Goal: Find specific page/section: Locate a particular part of the current website

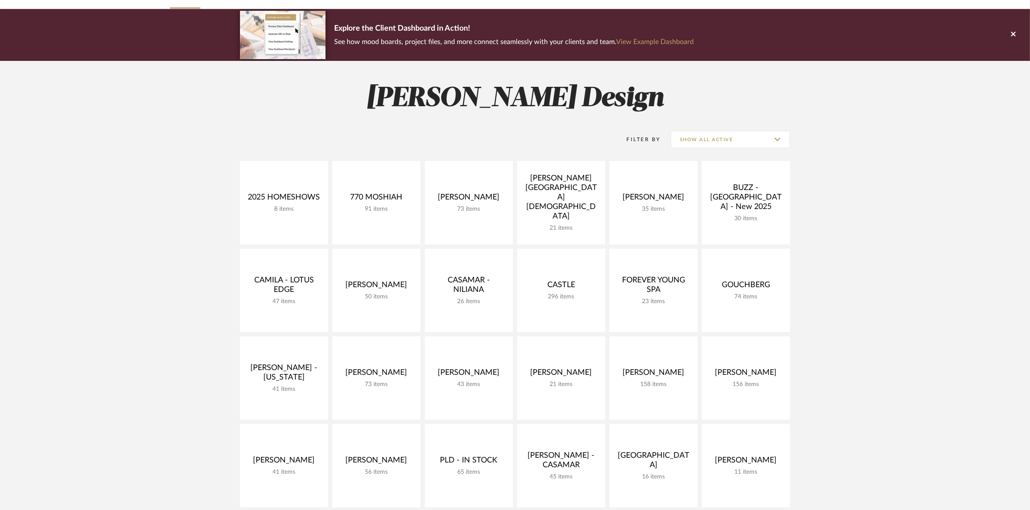
scroll to position [54, 0]
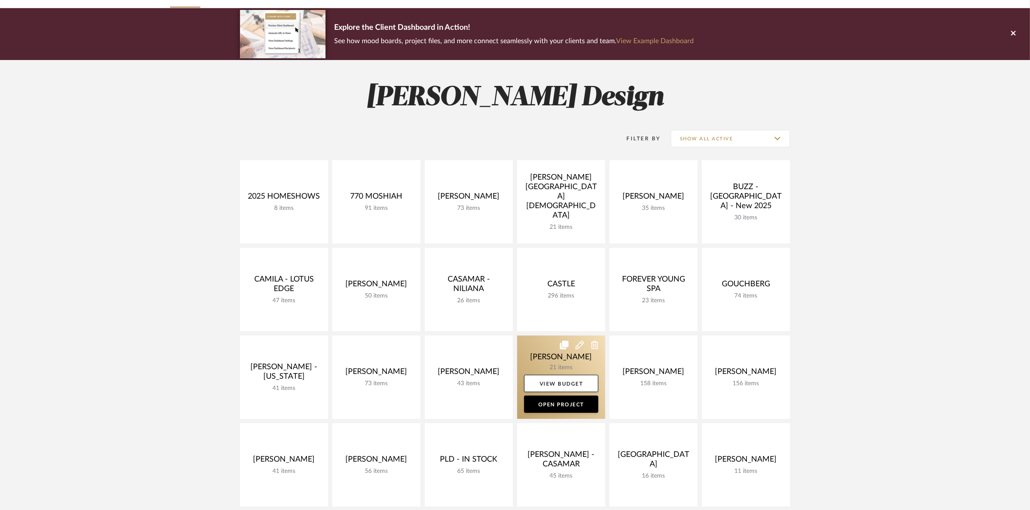
click at [544, 355] on link at bounding box center [561, 377] width 88 height 83
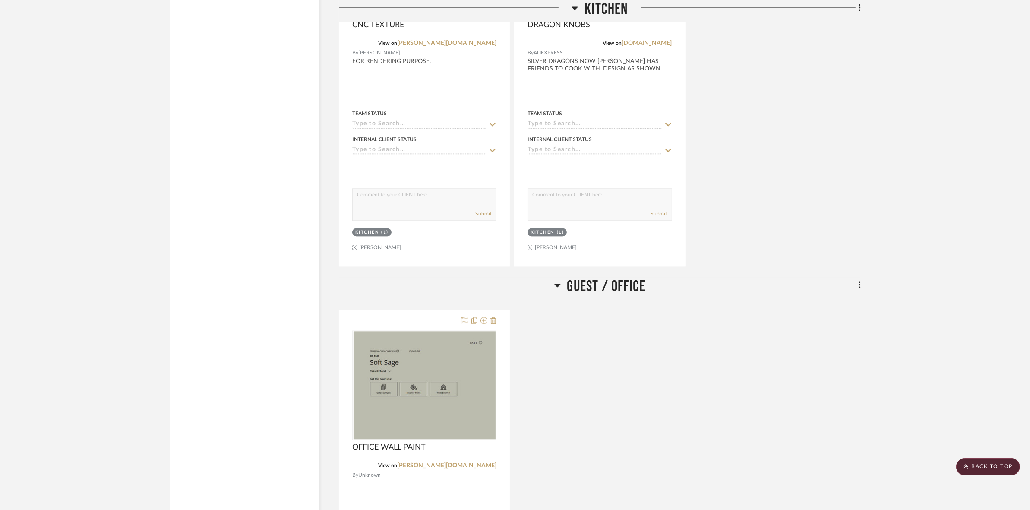
scroll to position [2388, 0]
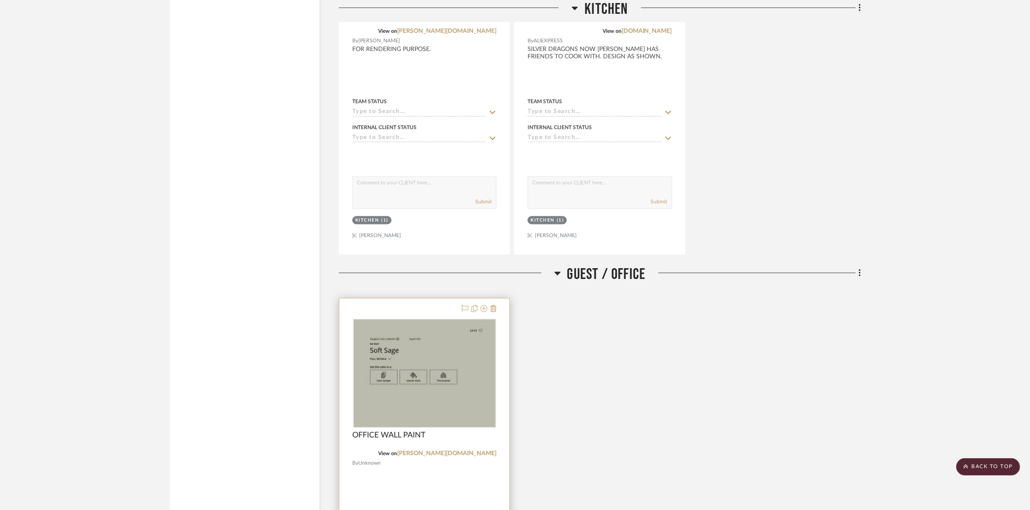
click at [0, 0] on img at bounding box center [0, 0] width 0 height 0
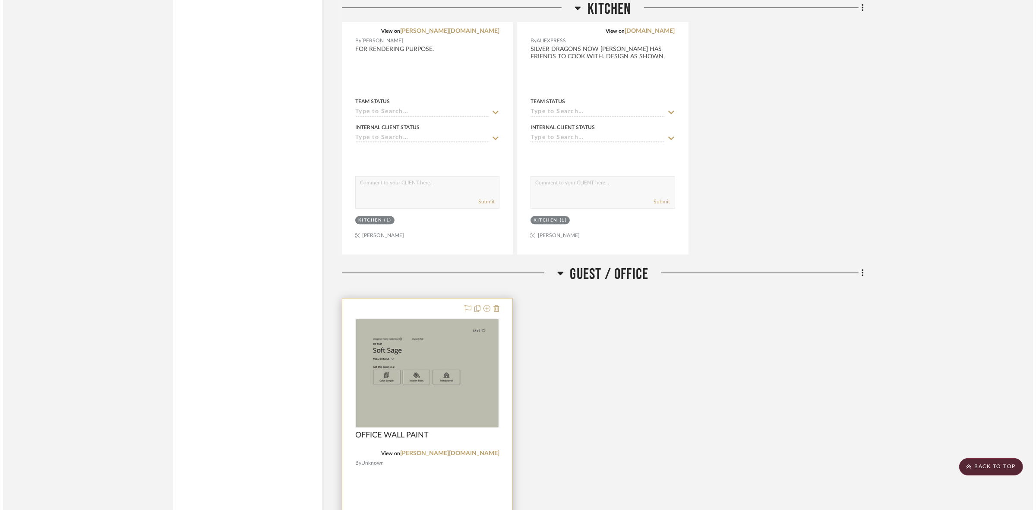
scroll to position [0, 0]
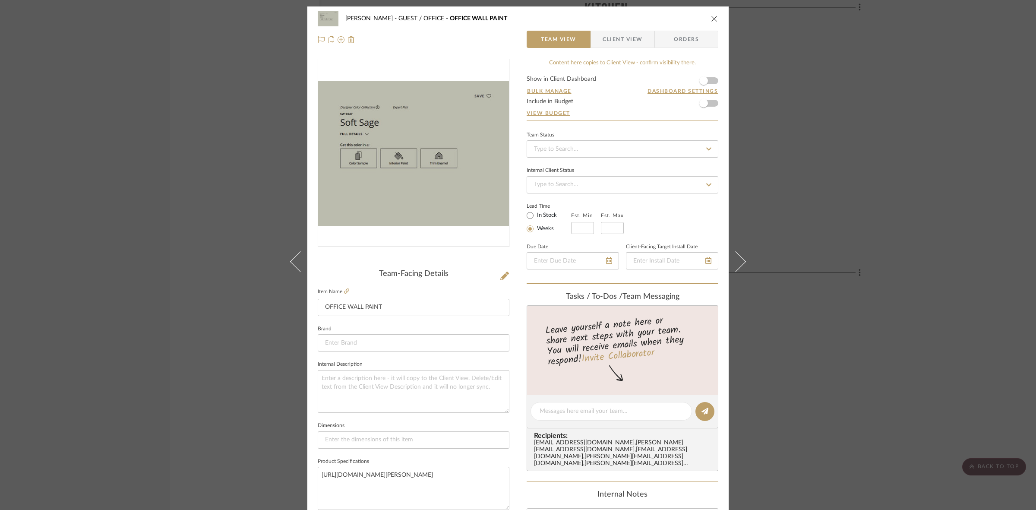
click at [404, 177] on div at bounding box center [413, 153] width 191 height 188
drag, startPoint x: 440, startPoint y: 189, endPoint x: 636, endPoint y: 249, distance: 204.1
click at [636, 249] on div "LICHI, MAXINE GUEST / OFFICE OFFICE WALL PAINT Team View Client View Orders Tea…" at bounding box center [517, 405] width 421 height 798
click at [435, 214] on img "0" at bounding box center [413, 153] width 191 height 145
click at [474, 248] on div at bounding box center [414, 160] width 192 height 202
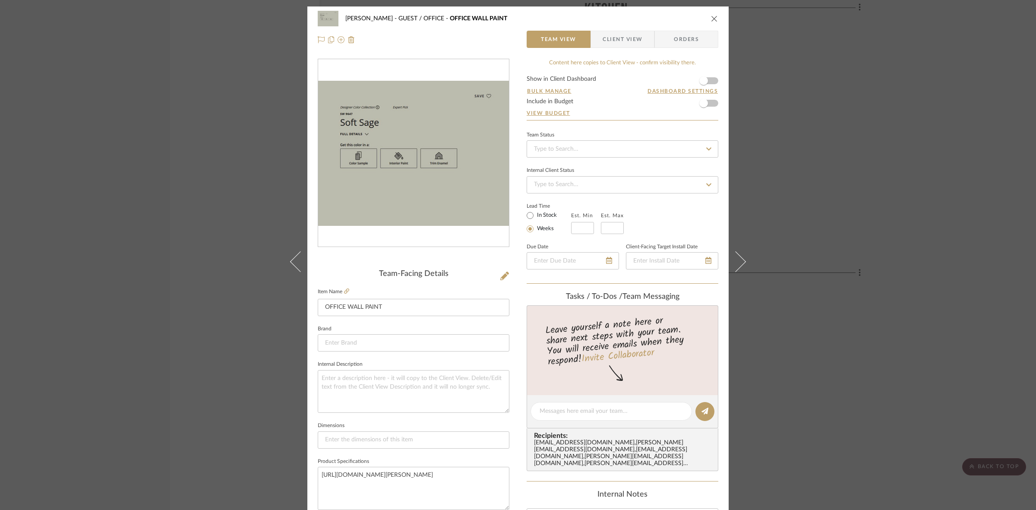
click at [228, 236] on div "LICHI, MAXINE GUEST / OFFICE OFFICE WALL PAINT Team View Client View Orders Tea…" at bounding box center [518, 255] width 1036 height 510
